Goal: Transaction & Acquisition: Purchase product/service

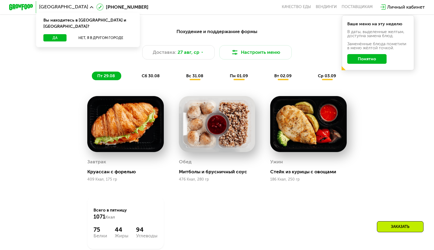
scroll to position [290, 0]
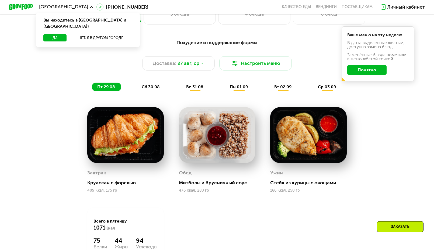
click at [149, 89] on span "сб 30.08" at bounding box center [151, 86] width 18 height 5
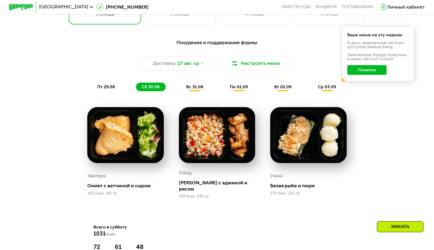
click at [196, 88] on span "вс 31.08" at bounding box center [194, 86] width 17 height 5
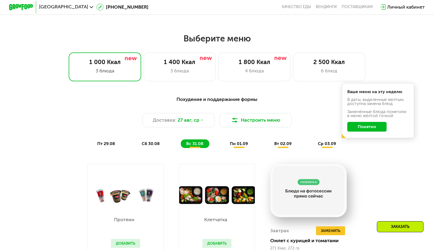
scroll to position [233, 0]
click at [242, 146] on span "пн 01.09" at bounding box center [239, 143] width 18 height 5
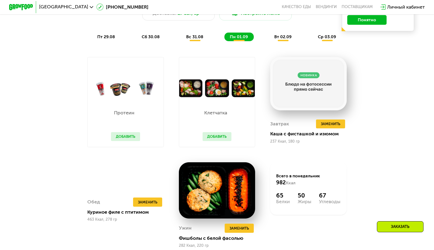
scroll to position [341, 0]
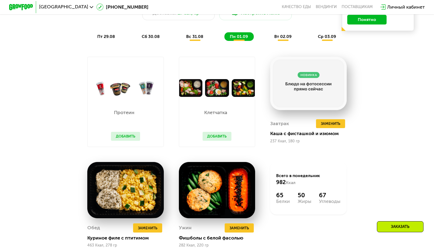
click at [286, 39] on span "вт 02.09" at bounding box center [282, 36] width 17 height 5
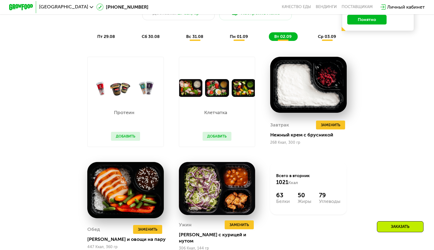
click at [327, 39] on span "ср 03.09" at bounding box center [327, 36] width 18 height 5
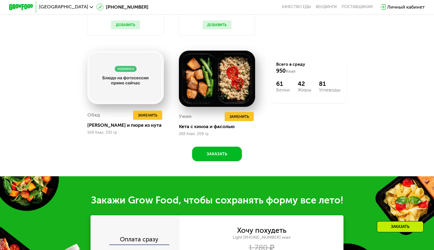
scroll to position [464, 0]
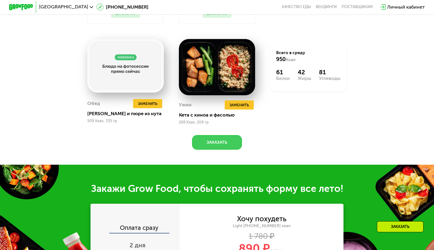
click at [226, 149] on button "Заказать" at bounding box center [217, 142] width 50 height 15
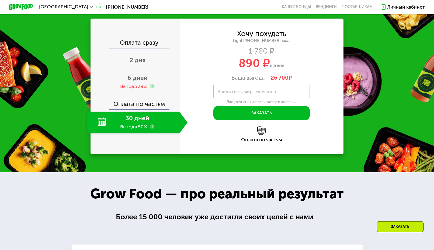
scroll to position [650, 0]
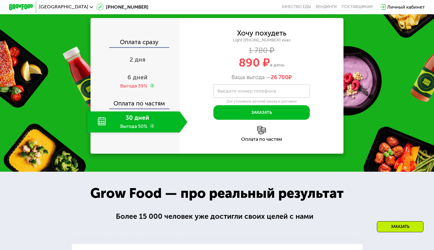
click at [133, 129] on div "30 дней Выгода 50%" at bounding box center [133, 122] width 92 height 21
click at [134, 81] on span "6 дней" at bounding box center [137, 77] width 20 height 7
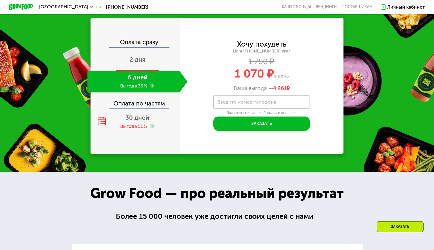
click at [131, 63] on span "2 дня" at bounding box center [138, 59] width 16 height 7
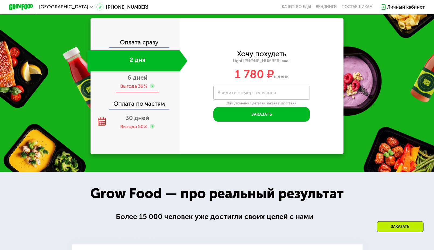
click at [135, 81] on span "6 дней" at bounding box center [137, 77] width 20 height 7
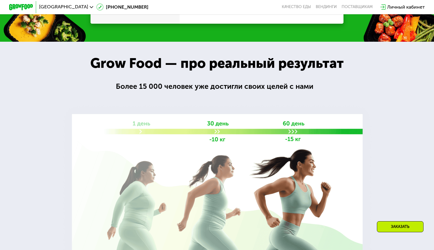
scroll to position [611, 0]
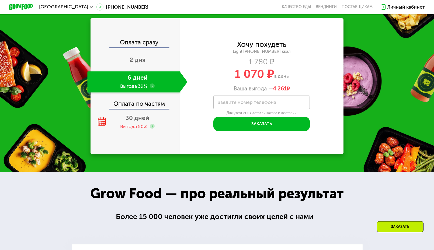
click at [153, 109] on div "Оплата по частям" at bounding box center [135, 102] width 89 height 14
click at [144, 130] on div "Выгода 50%" at bounding box center [133, 126] width 27 height 7
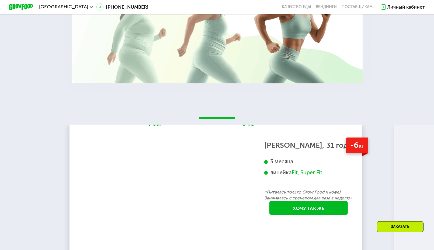
scroll to position [1003, 0]
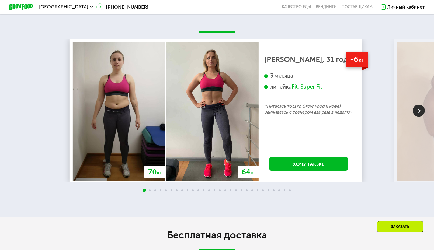
click at [419, 117] on img at bounding box center [419, 111] width 12 height 12
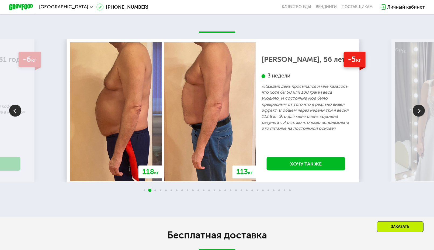
click at [419, 117] on img at bounding box center [419, 111] width 12 height 12
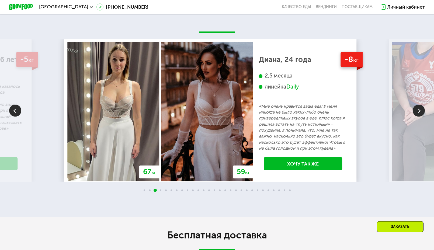
click at [17, 117] on img at bounding box center [15, 111] width 12 height 12
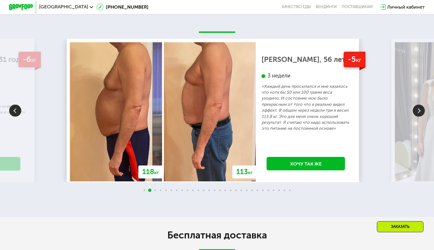
click at [420, 117] on img at bounding box center [419, 111] width 12 height 12
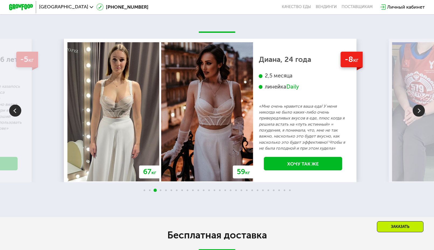
click at [418, 117] on img at bounding box center [419, 111] width 12 height 12
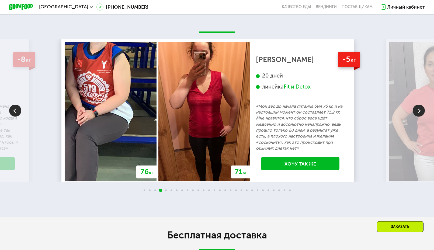
click at [418, 117] on img at bounding box center [419, 111] width 12 height 12
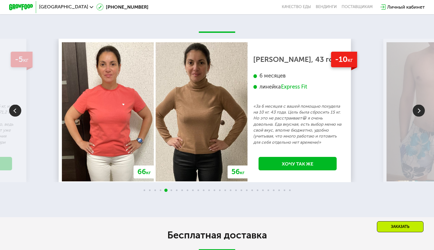
click at [420, 117] on img at bounding box center [419, 111] width 12 height 12
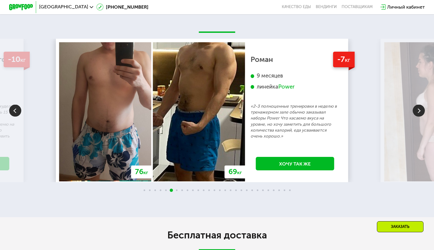
click at [419, 117] on img at bounding box center [419, 111] width 12 height 12
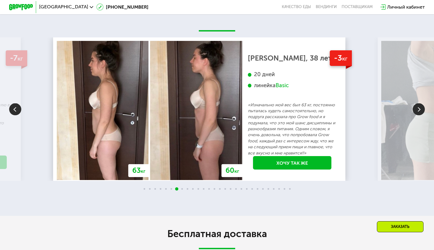
scroll to position [1005, 0]
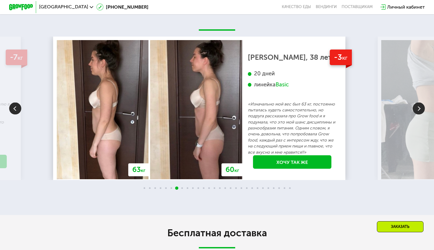
click at [417, 115] on img at bounding box center [419, 108] width 12 height 12
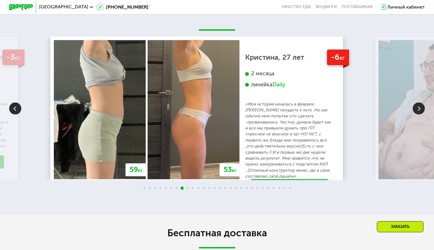
click at [414, 115] on img at bounding box center [419, 108] width 12 height 12
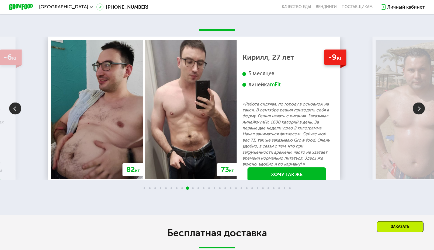
click at [414, 115] on img at bounding box center [419, 108] width 12 height 12
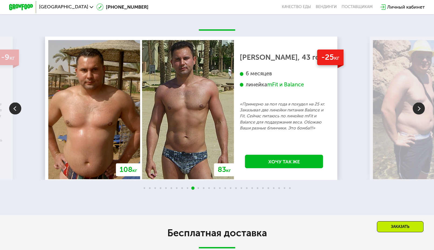
click at [414, 115] on img at bounding box center [419, 108] width 12 height 12
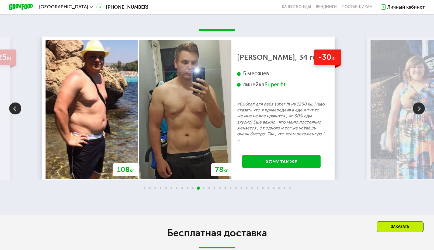
click at [414, 115] on img at bounding box center [419, 108] width 12 height 12
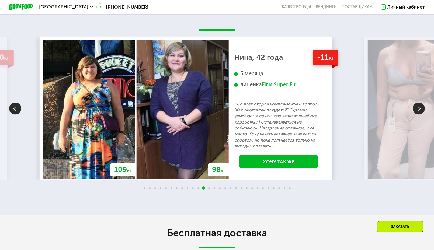
click at [414, 115] on img at bounding box center [419, 108] width 12 height 12
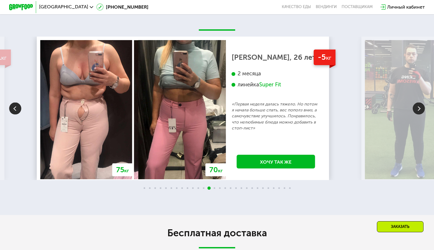
click at [414, 115] on img at bounding box center [419, 108] width 12 height 12
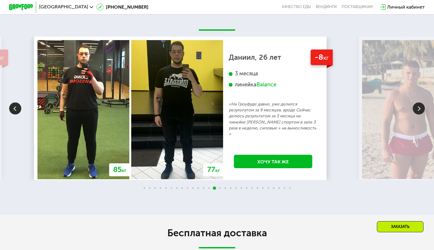
click at [414, 115] on img at bounding box center [419, 108] width 12 height 12
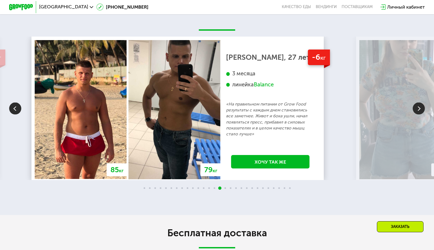
click at [414, 115] on img at bounding box center [419, 108] width 12 height 12
